Goal: Find specific page/section: Find specific page/section

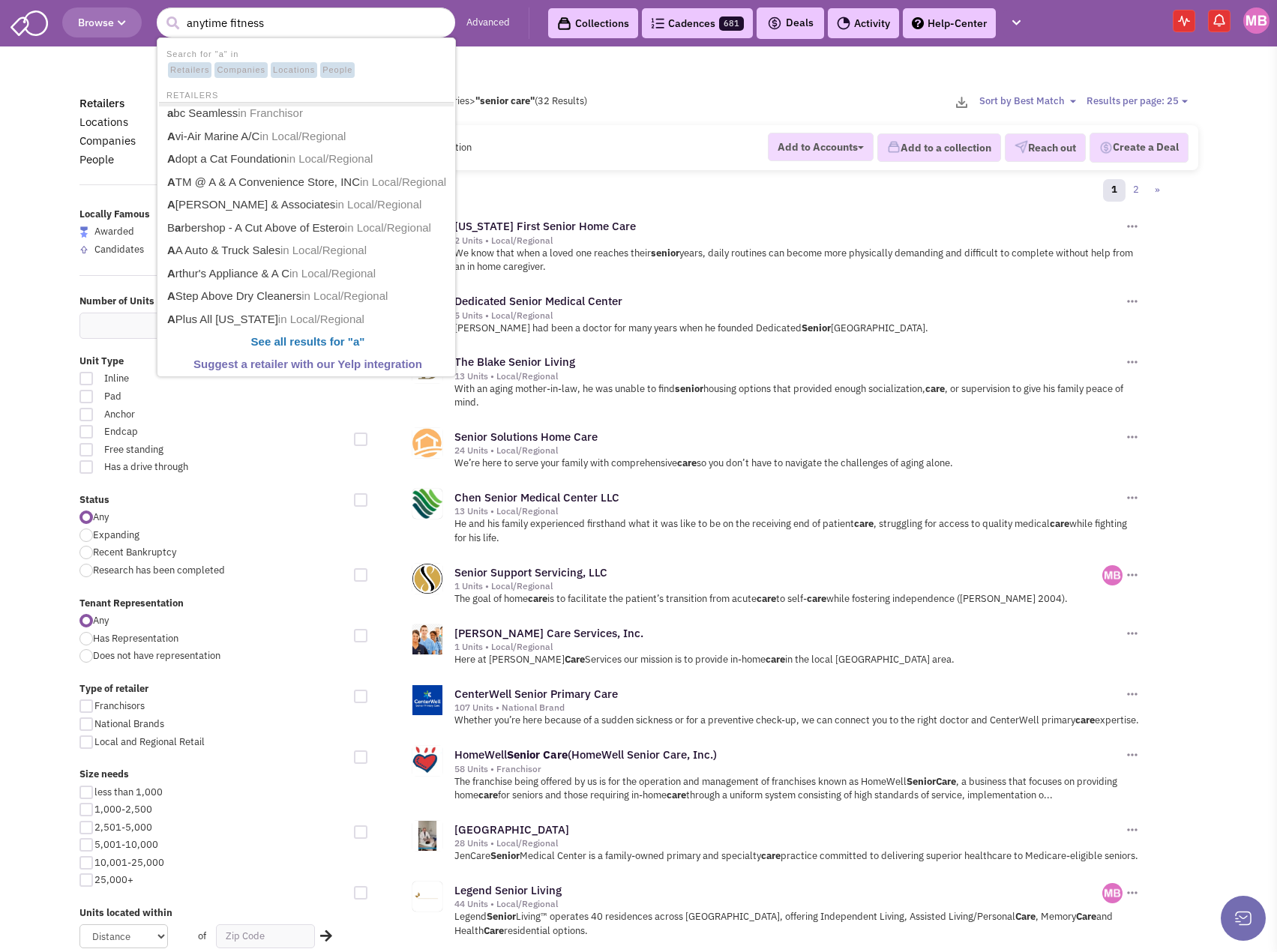
type input "anytime fitness"
click at [161, 12] on button "submit" at bounding box center [171, 22] width 22 height 22
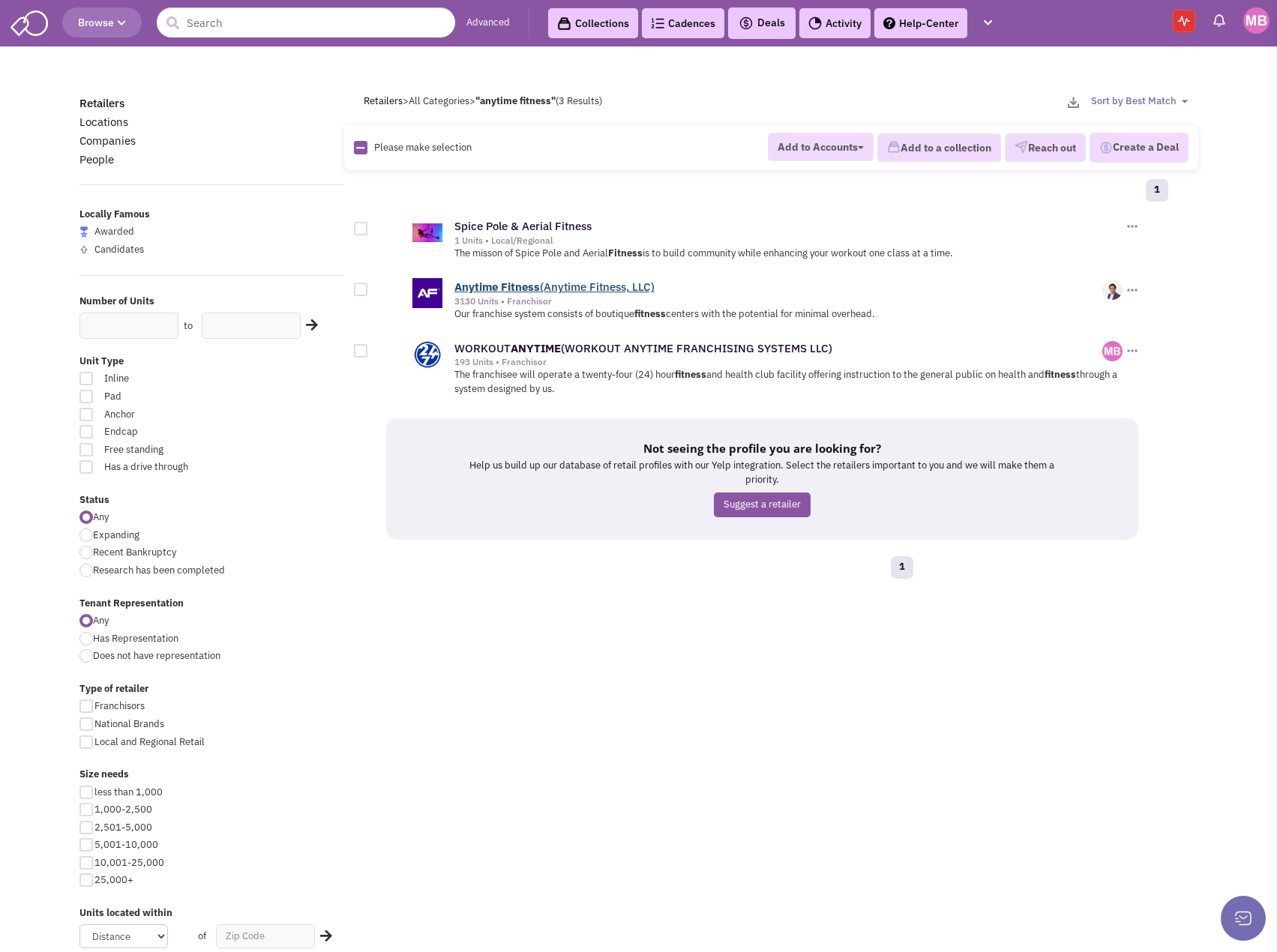
drag, startPoint x: 0, startPoint y: 0, endPoint x: 515, endPoint y: 283, distance: 587.6
click at [515, 283] on b "Fitness" at bounding box center [520, 287] width 39 height 15
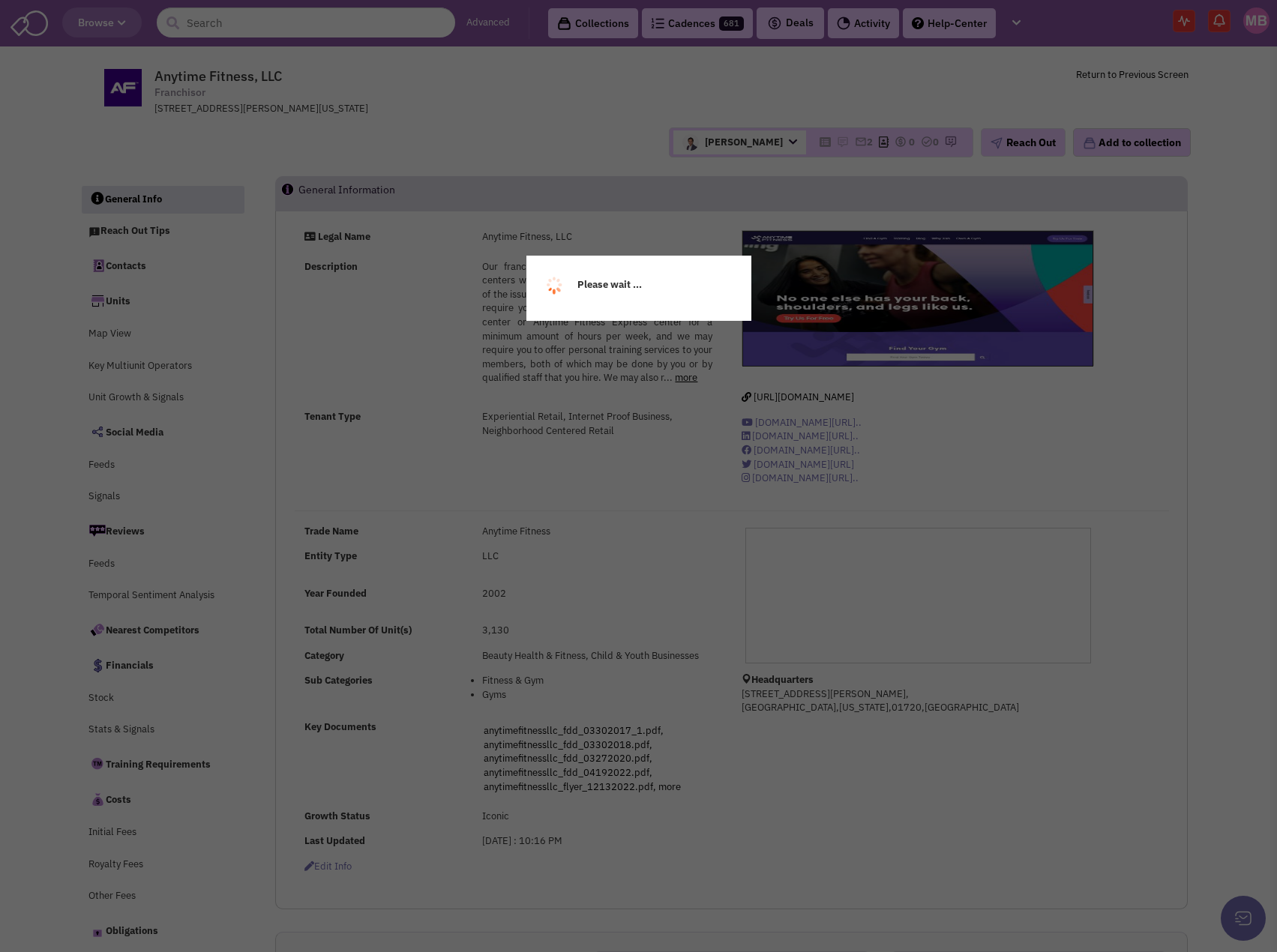
select select
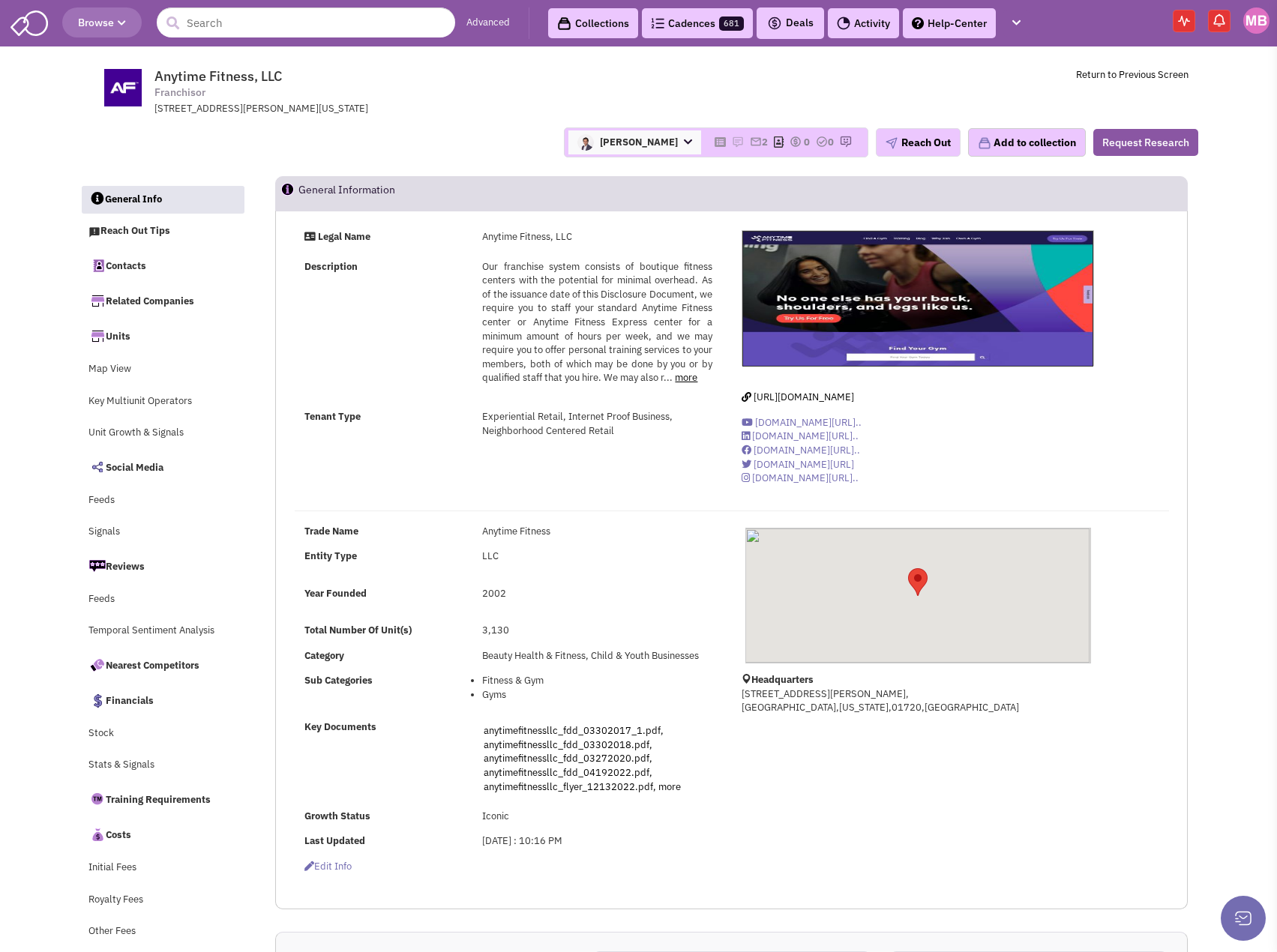
click at [426, 344] on div "Description Our franchise system consists of boutique fitness centers with the …" at bounding box center [508, 330] width 427 height 139
